Goal: Information Seeking & Learning: Learn about a topic

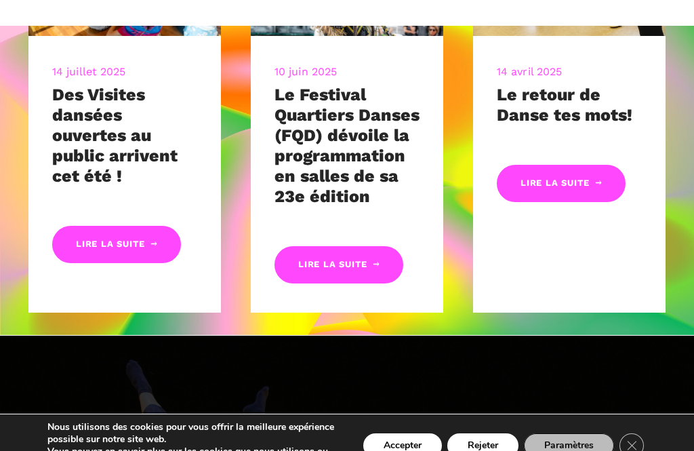
scroll to position [533, 0]
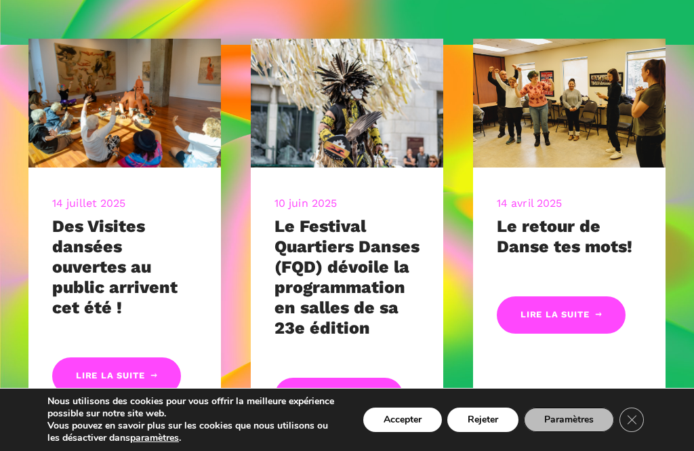
click at [322, 237] on link "Le Festival Quartiers Danses (FQD) dévoile la programmation en salles de sa 23e…" at bounding box center [346, 276] width 145 height 121
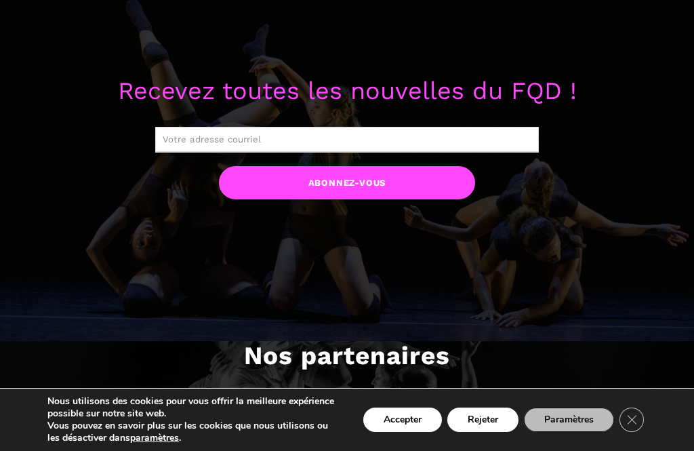
scroll to position [1061, 0]
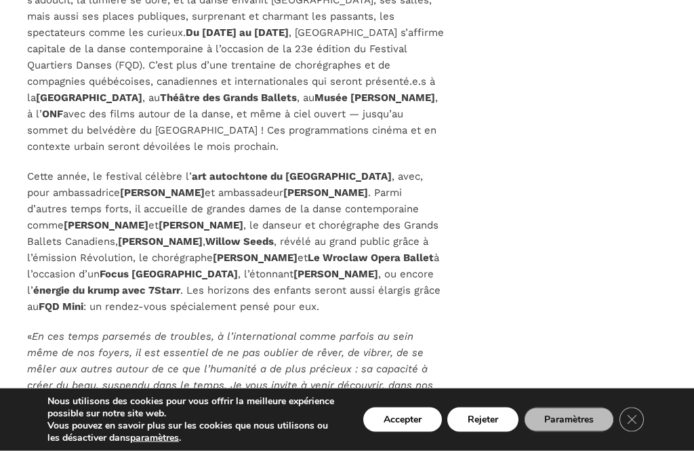
scroll to position [1050, 0]
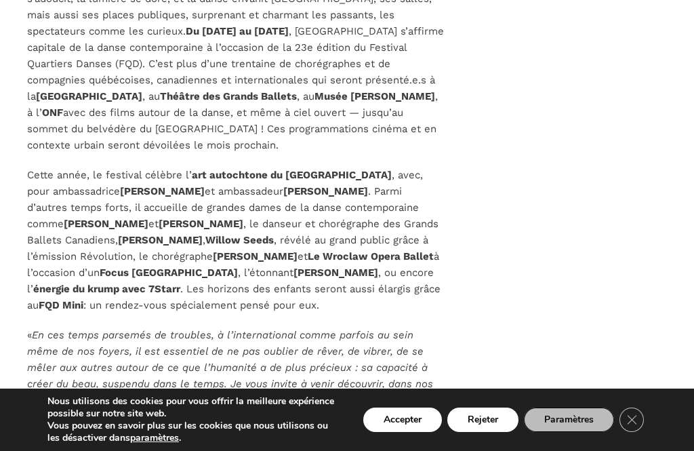
click at [352, 264] on p "Cette année, le festival célèbre l’ art autochtone du Québec , avec, pour ambas…" at bounding box center [235, 240] width 417 height 146
click at [350, 258] on strong "Le Wroclaw Opera Ballet" at bounding box center [371, 256] width 126 height 12
click at [344, 267] on p "Cette année, le festival célèbre l’ art autochtone du Québec , avec, pour ambas…" at bounding box center [235, 240] width 417 height 146
click at [339, 258] on strong "Le Wroclaw Opera Ballet" at bounding box center [371, 256] width 126 height 12
click at [332, 264] on p "Cette année, le festival célèbre l’ art autochtone du Québec , avec, pour ambas…" at bounding box center [235, 240] width 417 height 146
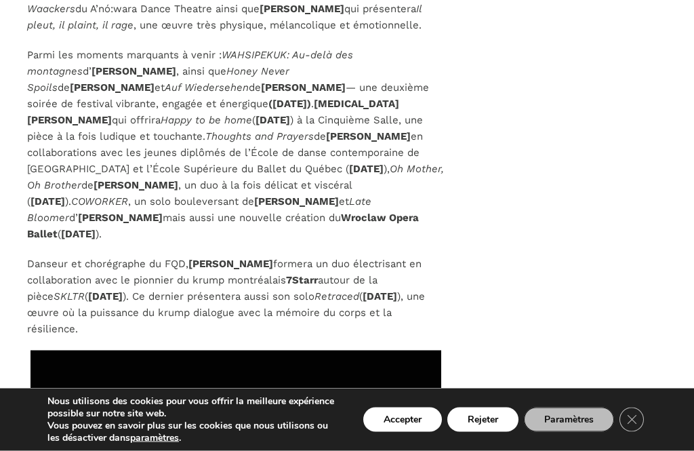
scroll to position [3902, 0]
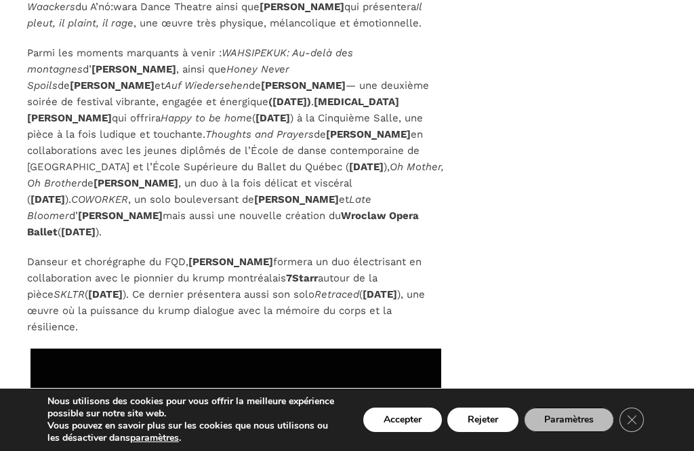
click at [226, 174] on em "Oh Mother, Oh Brother" at bounding box center [235, 175] width 417 height 28
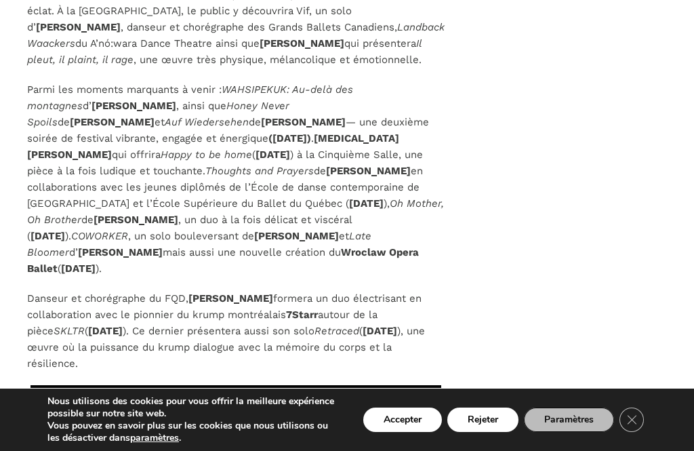
scroll to position [3848, 0]
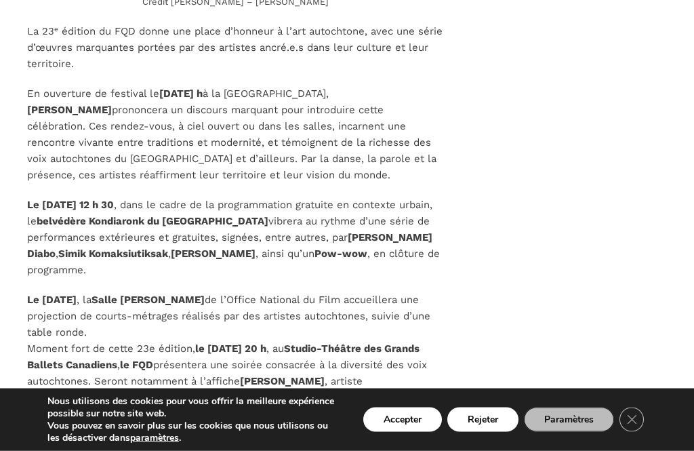
scroll to position [1883, 0]
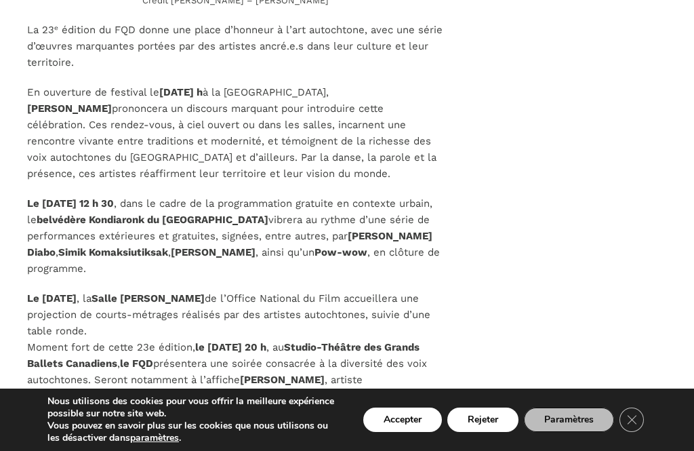
click at [205, 213] on strong "belvédère Kondiaronk du Mont-Royal" at bounding box center [153, 219] width 232 height 12
click at [172, 213] on strong "belvédère Kondiaronk du Mont-Royal" at bounding box center [153, 219] width 232 height 12
click at [140, 213] on strong "belvédère Kondiaronk du Mont-Royal" at bounding box center [153, 219] width 232 height 12
click at [237, 204] on p "Le samedi 6 septembre à 12 h 30 , dans le cadre de la programmation gratuite en…" at bounding box center [235, 235] width 417 height 81
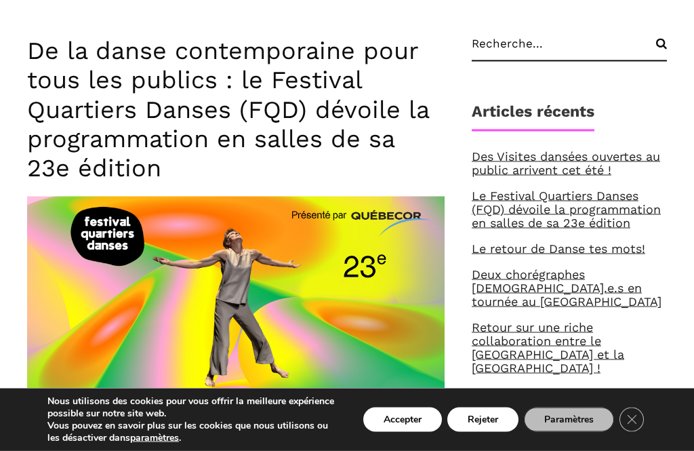
scroll to position [563, 0]
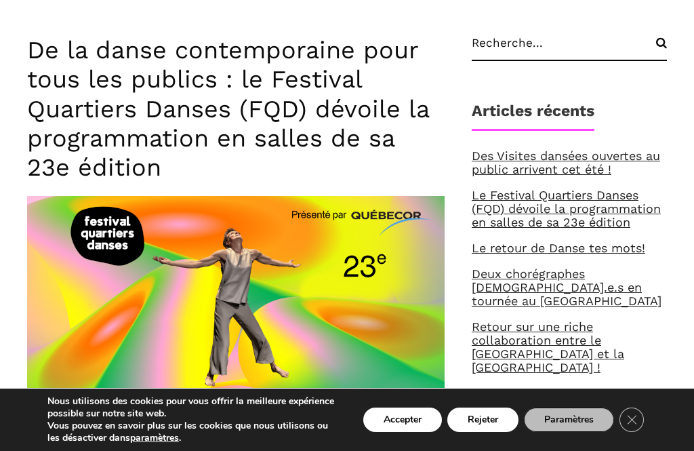
click at [531, 214] on link "Le Festival Quartiers Danses (FQD) dévoile la programmation en salles de sa 23e…" at bounding box center [566, 208] width 189 height 41
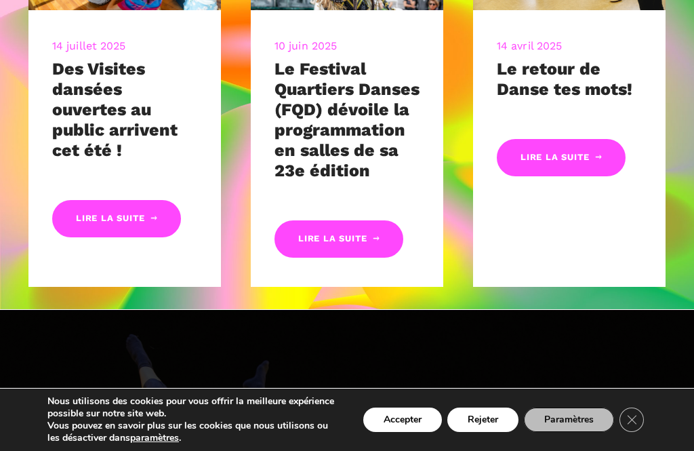
scroll to position [691, 0]
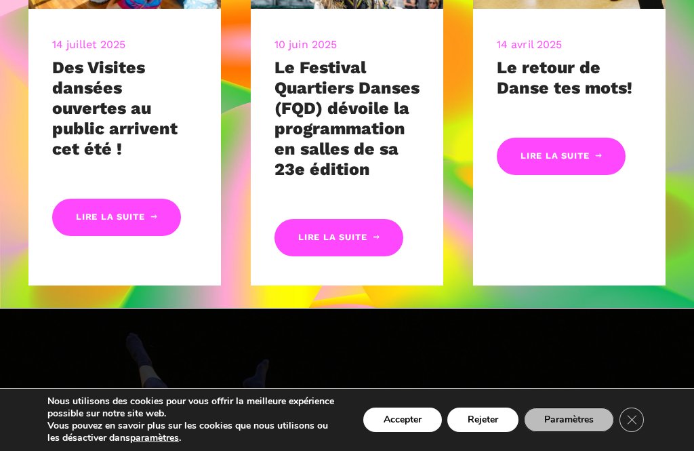
click at [342, 100] on link "Le Festival Quartiers Danses (FQD) dévoile la programmation en salles de sa 23e…" at bounding box center [346, 118] width 145 height 121
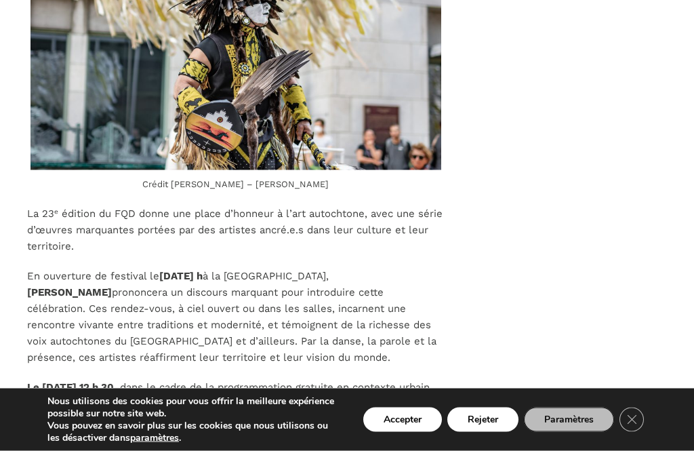
scroll to position [1700, 0]
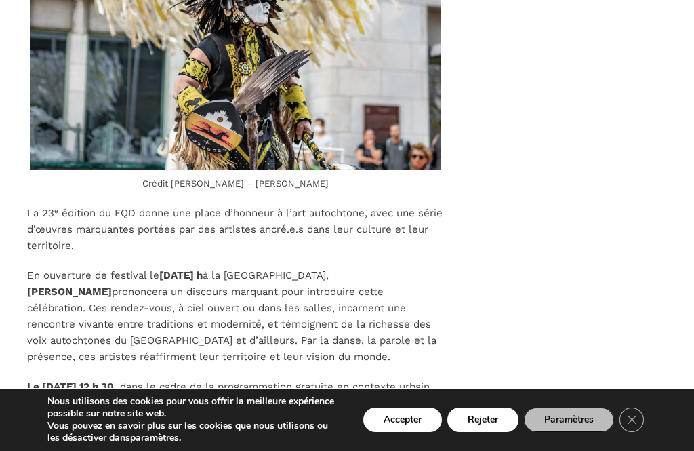
click at [96, 379] on p "Le samedi 6 septembre à 12 h 30 , dans le cadre de la programmation gratuite en…" at bounding box center [235, 418] width 417 height 81
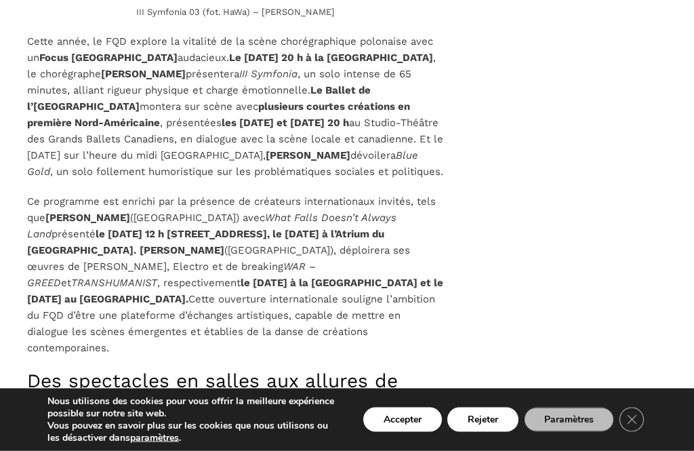
scroll to position [2822, 0]
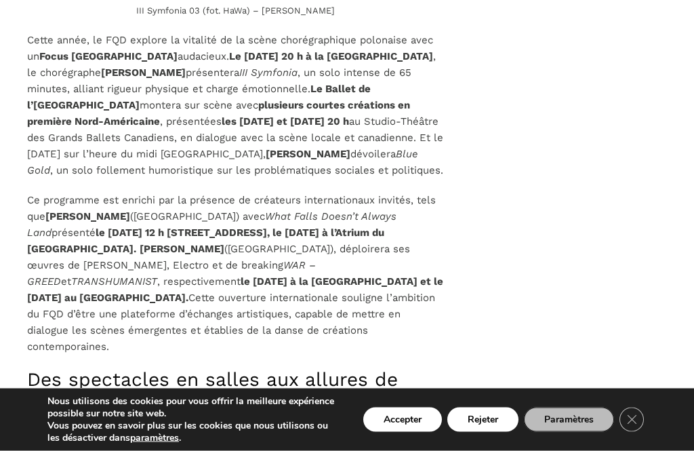
click at [50, 315] on p "Ce programme est enrichi par la présence de créateurs internationaux invités, t…" at bounding box center [235, 273] width 417 height 163
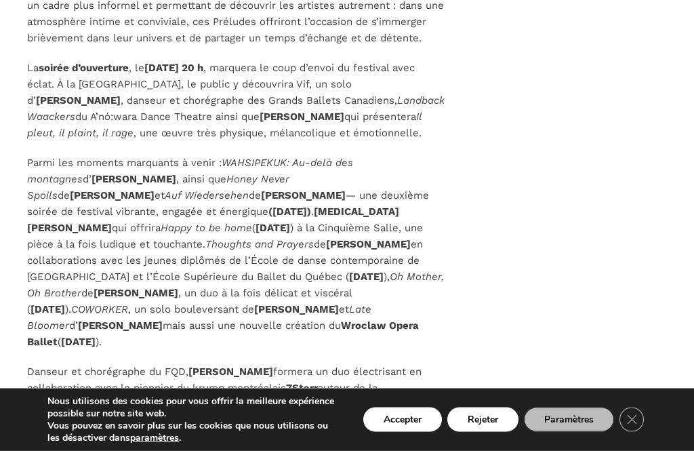
scroll to position [3793, 0]
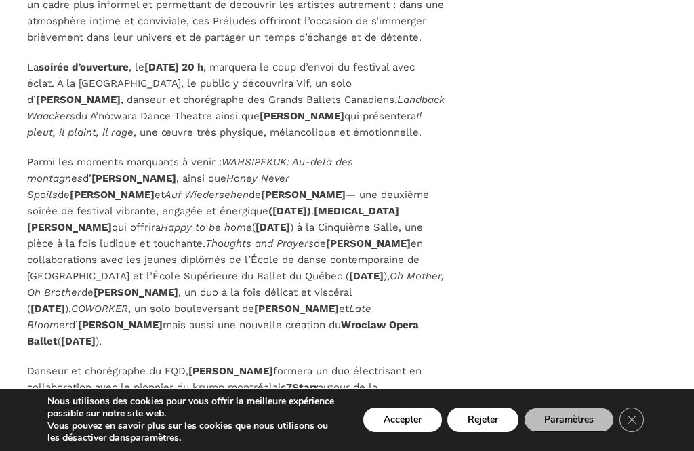
click at [326, 246] on strong "Andrew Skeels" at bounding box center [368, 243] width 85 height 12
click at [326, 249] on strong "Andrew Skeels" at bounding box center [368, 243] width 85 height 12
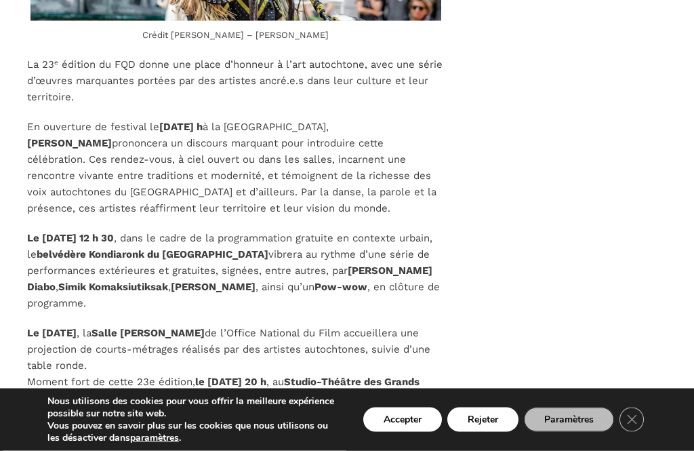
scroll to position [1849, 0]
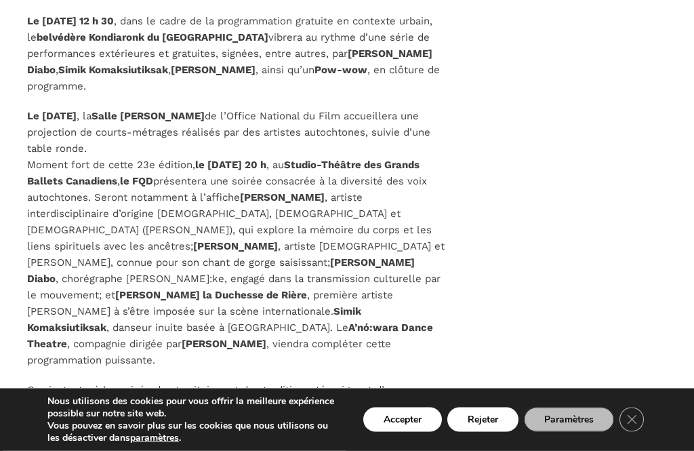
scroll to position [2066, 0]
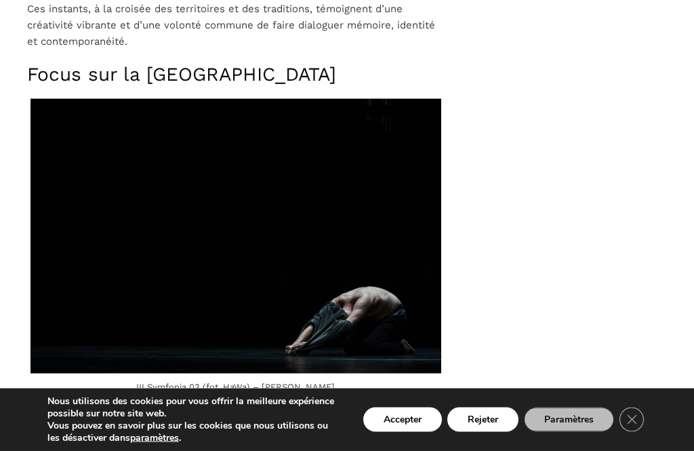
scroll to position [2447, 0]
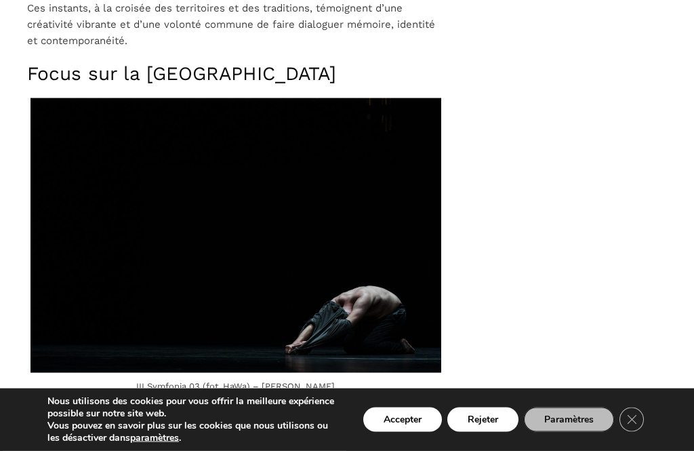
click at [344, 231] on img at bounding box center [235, 235] width 411 height 274
click at [350, 245] on img at bounding box center [235, 235] width 411 height 274
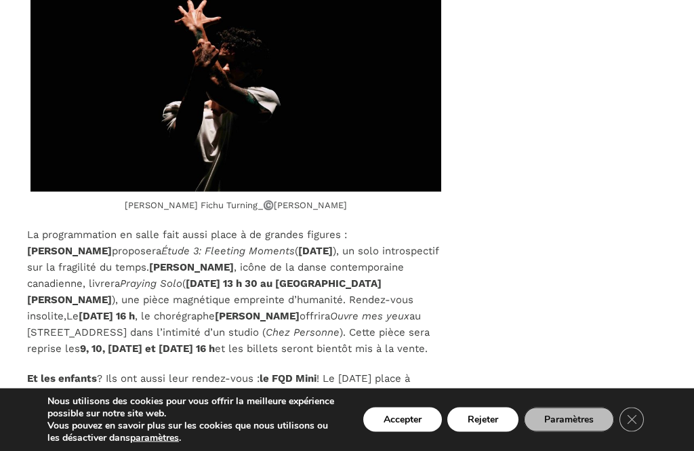
scroll to position [4335, 0]
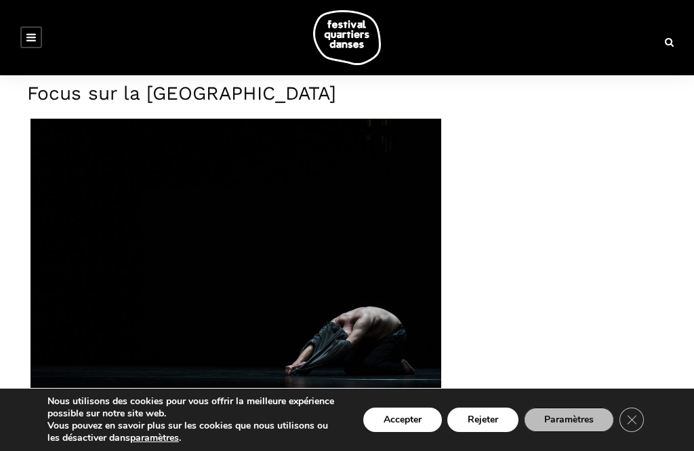
scroll to position [2603, 0]
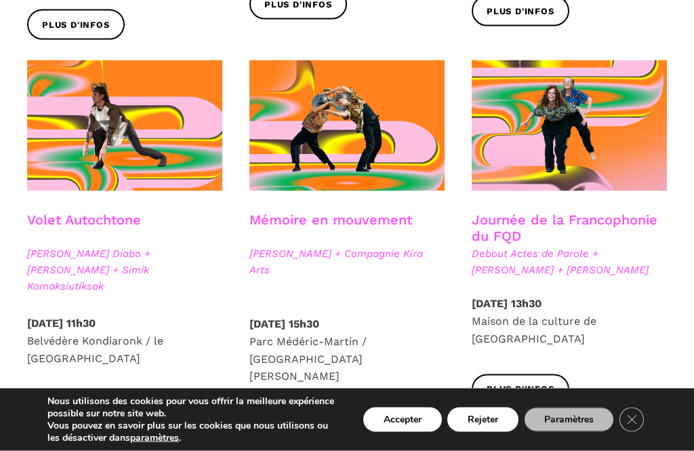
scroll to position [709, 0]
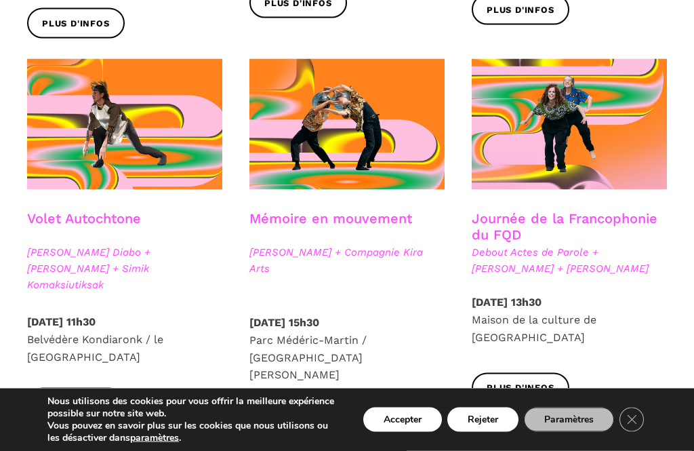
click at [178, 355] on div "[DATE] 11h30 Belvédère Kondiaronk / [GEOGRAPHIC_DATA]" at bounding box center [125, 350] width 222 height 75
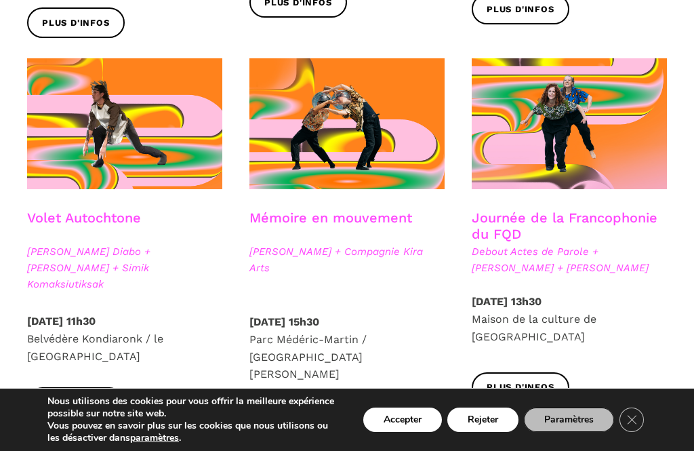
click at [72, 395] on span "Plus d'infos" at bounding box center [76, 402] width 68 height 14
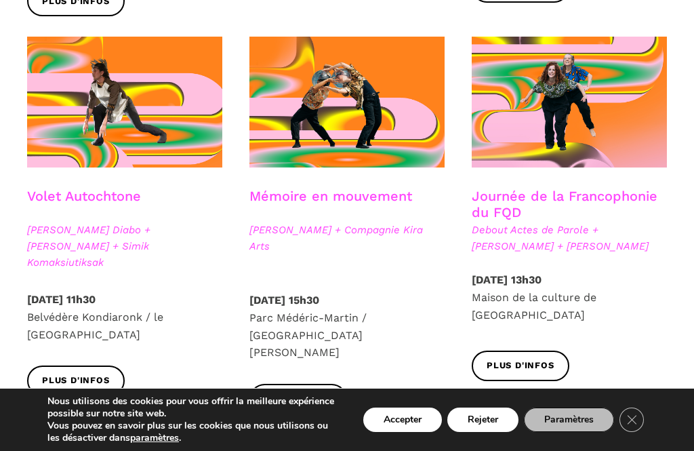
click at [293, 392] on span "Plus d'infos" at bounding box center [298, 399] width 68 height 14
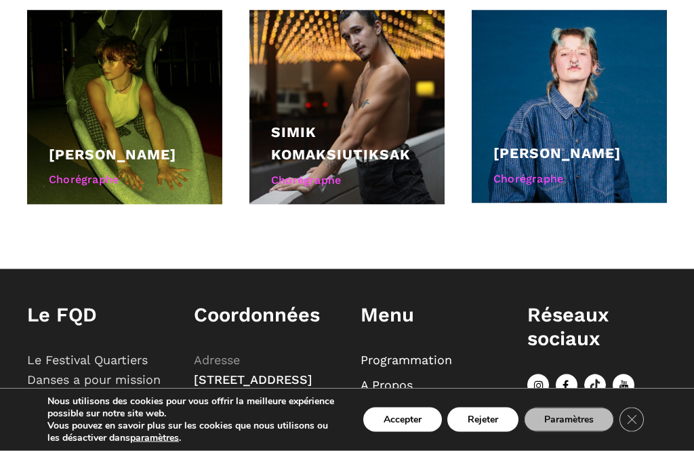
scroll to position [1041, 0]
